Goal: Task Accomplishment & Management: Use online tool/utility

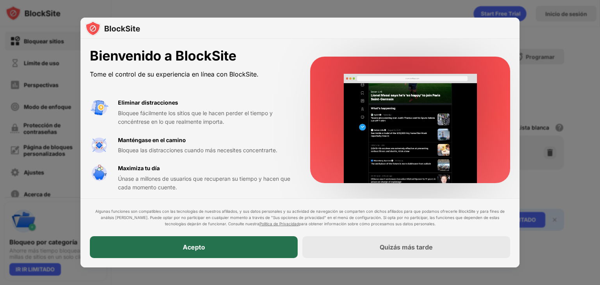
click at [269, 242] on div "Acepto" at bounding box center [194, 247] width 208 height 22
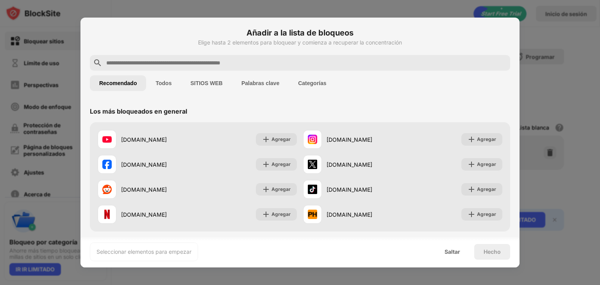
drag, startPoint x: 520, startPoint y: 59, endPoint x: 518, endPoint y: 64, distance: 6.0
click at [518, 285] on div "Añadir a la lista de bloqueos Elige hasta 2 elementos para bloquear y comienza …" at bounding box center [300, 285] width 600 height 0
click at [189, 62] on input "text" at bounding box center [305, 62] width 401 height 9
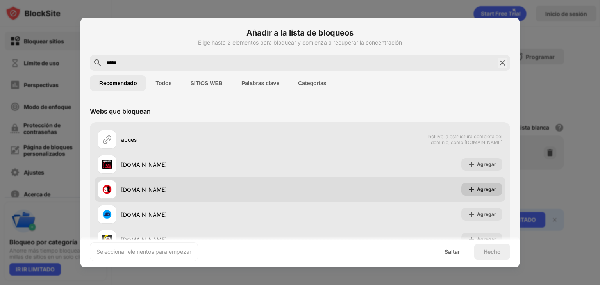
type input "*****"
click at [468, 192] on img at bounding box center [471, 189] width 8 height 8
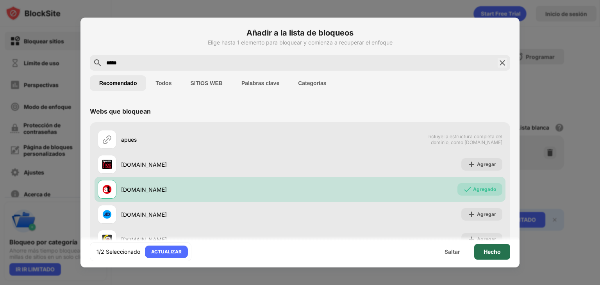
click at [492, 252] on font "Hecho" at bounding box center [491, 251] width 17 height 7
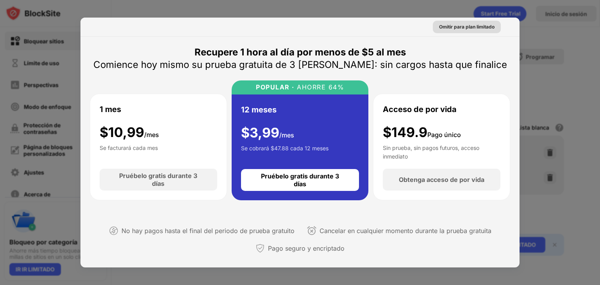
click at [455, 28] on font "Omitir para plan limitado" at bounding box center [466, 27] width 55 height 6
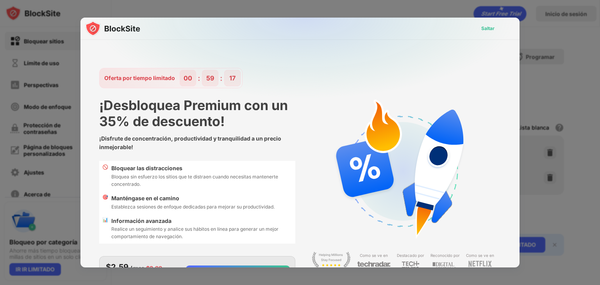
click at [488, 28] on font "Saltar" at bounding box center [487, 28] width 13 height 6
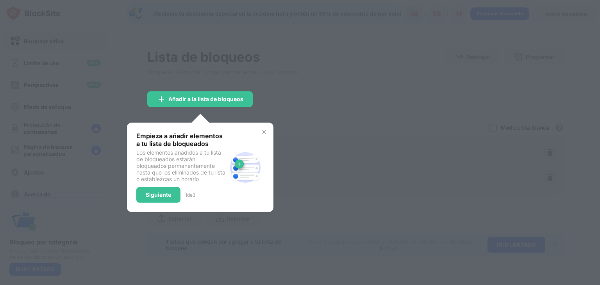
click at [262, 132] on img at bounding box center [264, 132] width 6 height 6
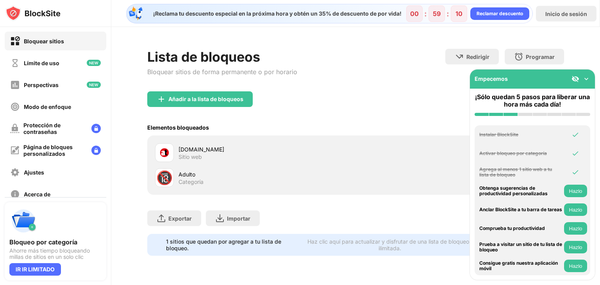
click at [593, 66] on div "Lista de bloqueos Bloquear sitios de forma permanente o por horario Redirigir […" at bounding box center [355, 152] width 488 height 251
